Goal: Check status: Check status

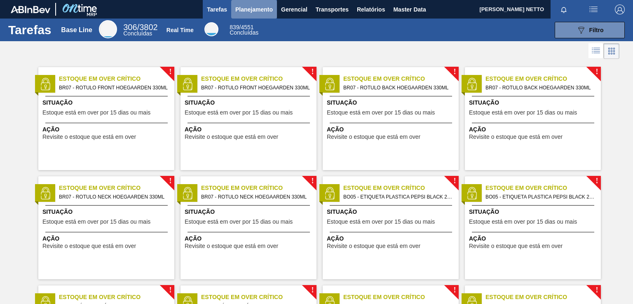
click at [259, 10] on span "Planejamento" at bounding box center [253, 10] width 37 height 10
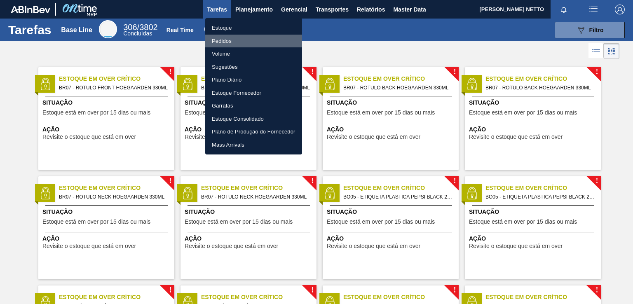
click at [222, 40] on li "Pedidos" at bounding box center [253, 41] width 97 height 13
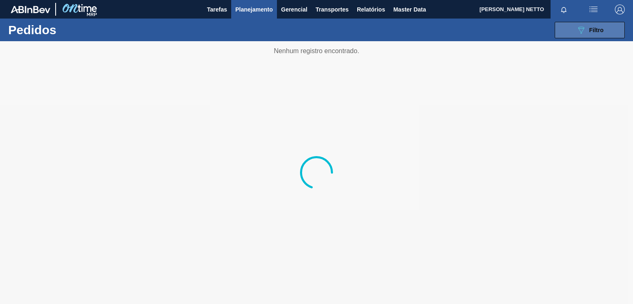
click at [595, 27] on span "Filtro" at bounding box center [596, 30] width 14 height 7
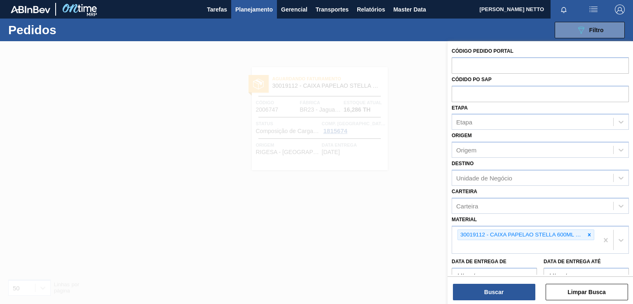
click at [589, 234] on icon at bounding box center [589, 235] width 6 height 6
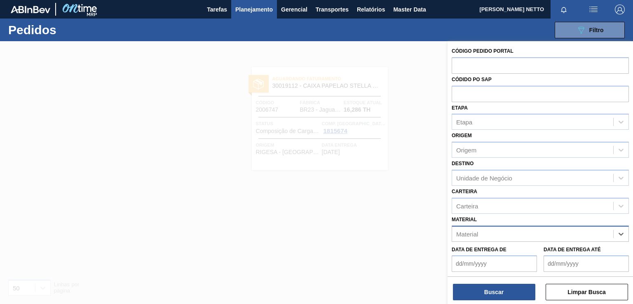
click at [553, 232] on div "Material" at bounding box center [532, 234] width 161 height 12
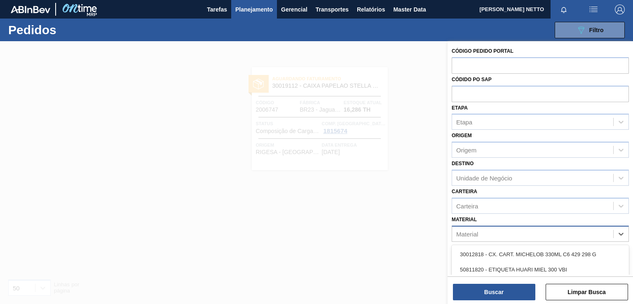
paste input "30029054"
type input "30029054"
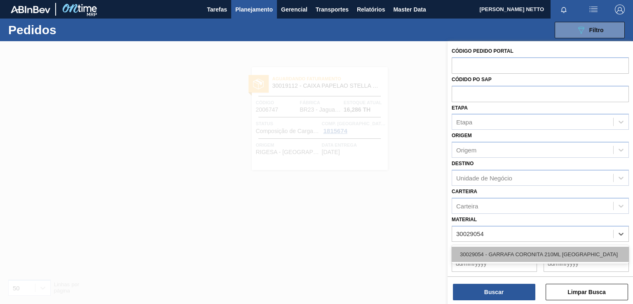
click at [522, 253] on div "30029054 - GARRAFA CORONITA 210ML [GEOGRAPHIC_DATA]" at bounding box center [539, 254] width 177 height 15
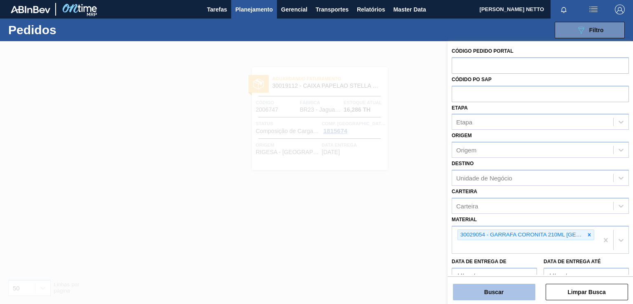
click at [503, 295] on button "Buscar" at bounding box center [494, 292] width 82 height 16
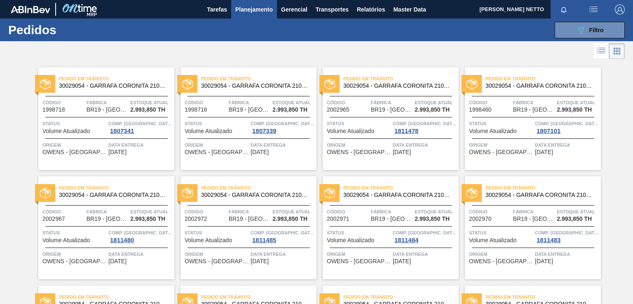
click at [88, 78] on span "Pedido em Trânsito" at bounding box center [116, 79] width 115 height 8
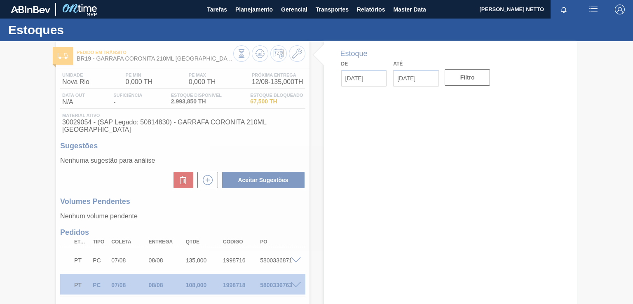
type input "[DATE]"
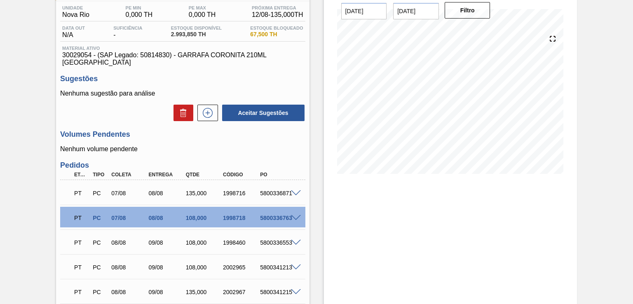
scroll to position [102, 0]
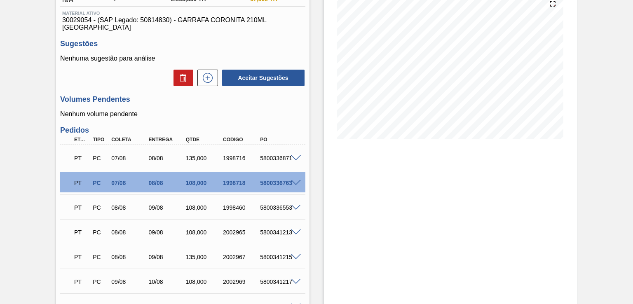
click at [296, 155] on span at bounding box center [296, 158] width 10 height 6
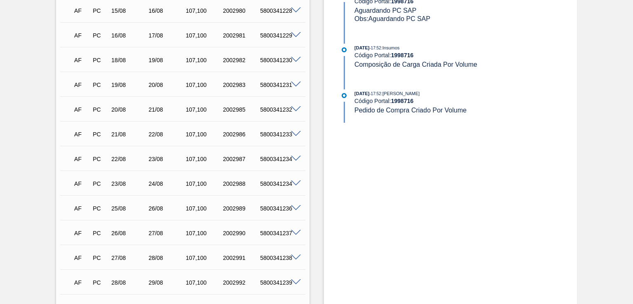
scroll to position [928, 0]
